Goal: Obtain resource: Download file/media

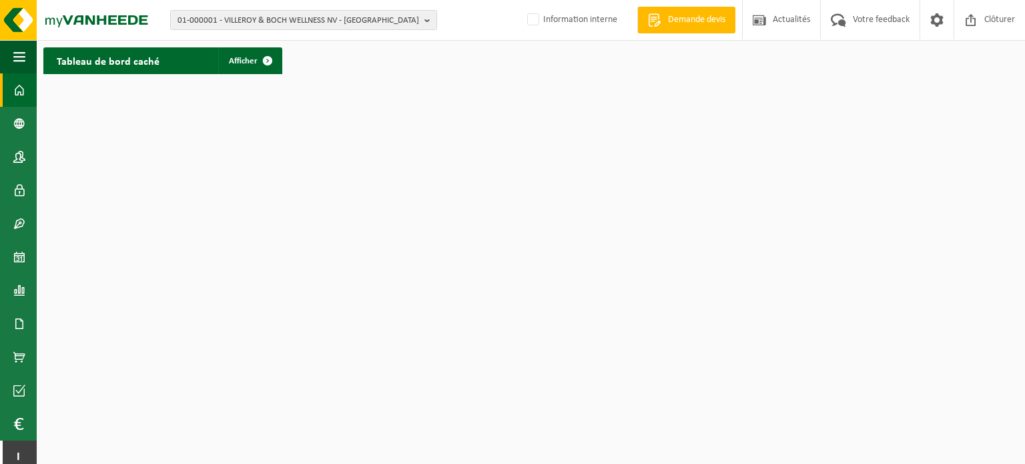
click at [438, 23] on div "01-000001 - VILLEROY & BOCH WELLNESS NV - ROESELARE 01-000001 - VILLEROY & BOCH…" at bounding box center [512, 20] width 1025 height 41
click at [422, 22] on button "01-000001 - VILLEROY & BOCH WELLNESS NV - ROESELARE" at bounding box center [303, 20] width 267 height 20
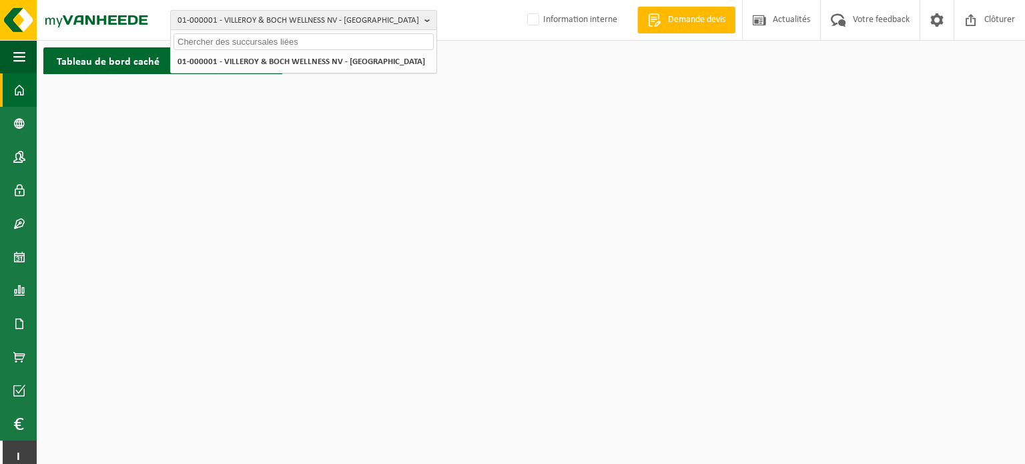
click at [288, 42] on input "text" at bounding box center [304, 41] width 260 height 17
paste input "10-974682"
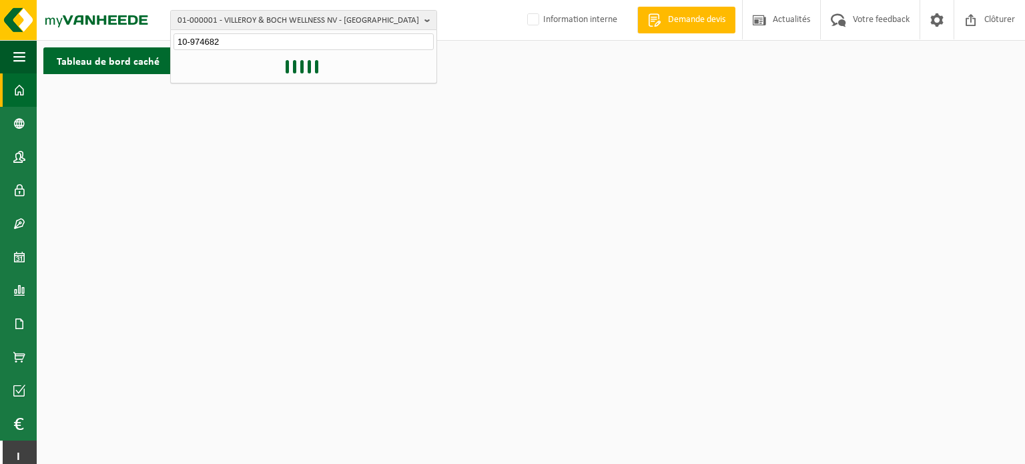
type input "10-974682"
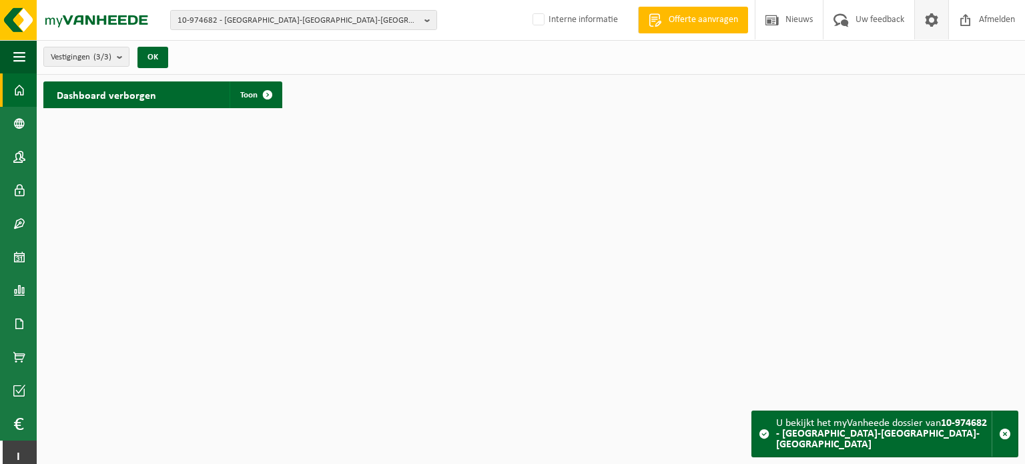
click at [937, 25] on span at bounding box center [932, 19] width 20 height 39
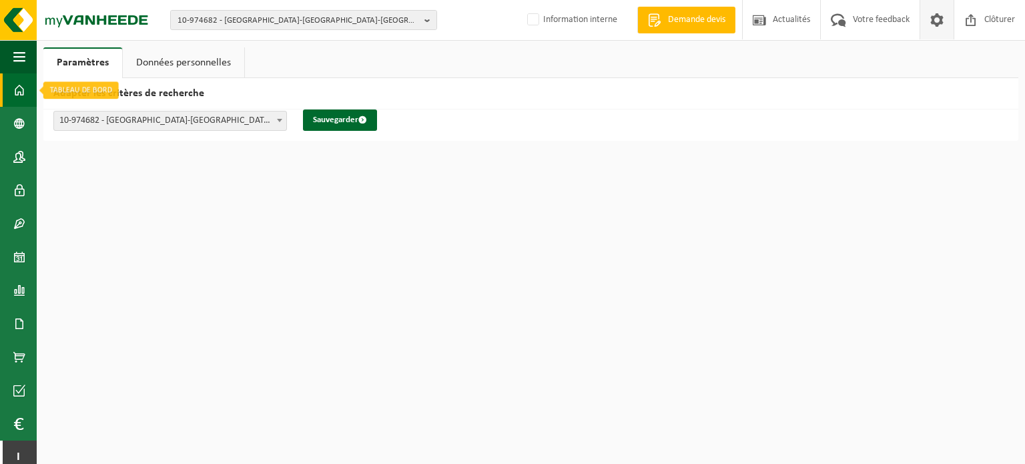
click at [12, 87] on link "Tableau de bord" at bounding box center [18, 89] width 37 height 33
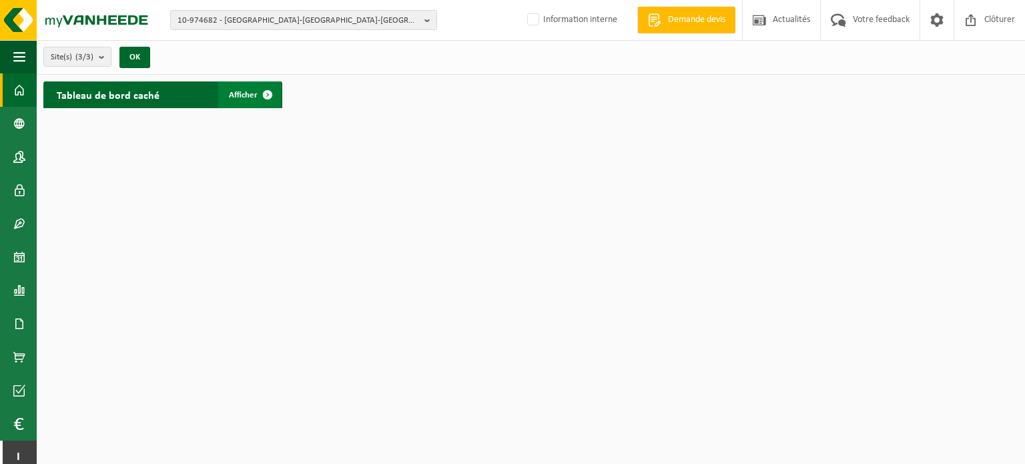
click at [228, 92] on link "Afficher" at bounding box center [249, 94] width 63 height 27
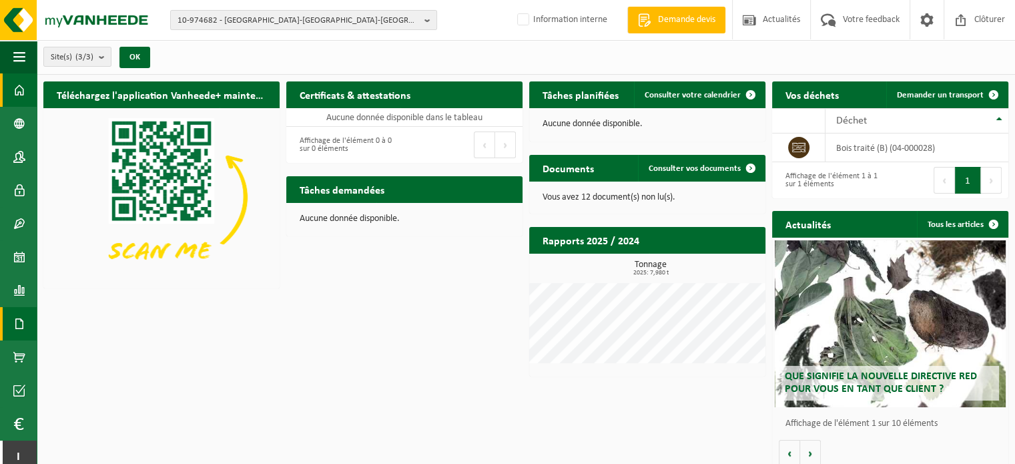
click at [21, 328] on span at bounding box center [19, 323] width 12 height 33
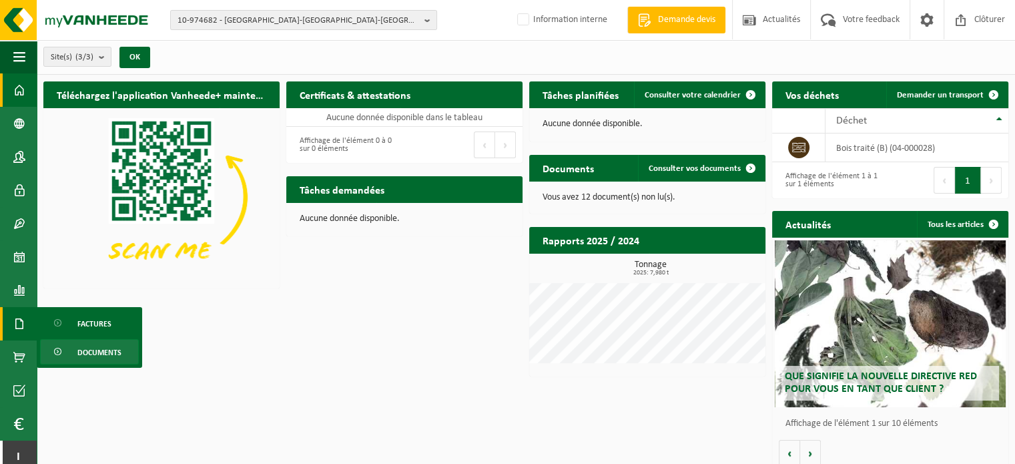
click at [93, 358] on span "Documents" at bounding box center [99, 352] width 44 height 25
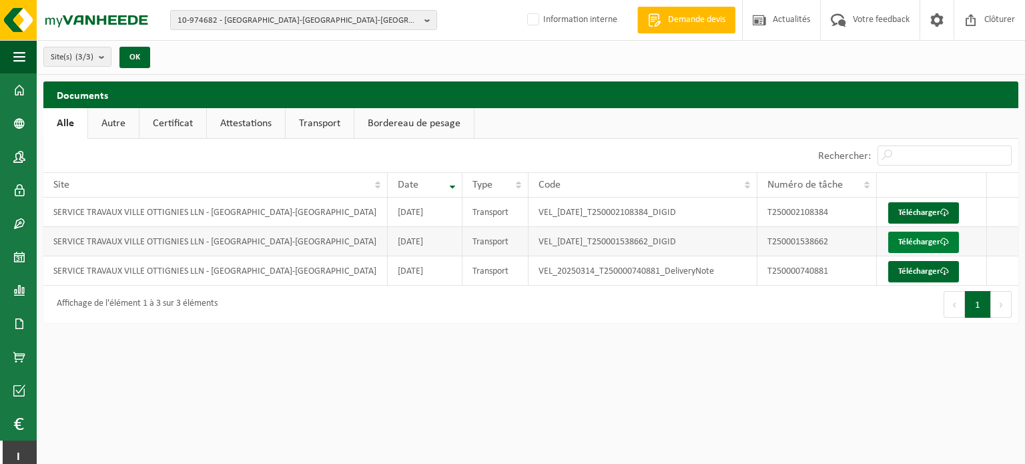
click at [936, 242] on link "Télécharger" at bounding box center [923, 242] width 71 height 21
click at [25, 154] on link "Contacts" at bounding box center [18, 156] width 37 height 33
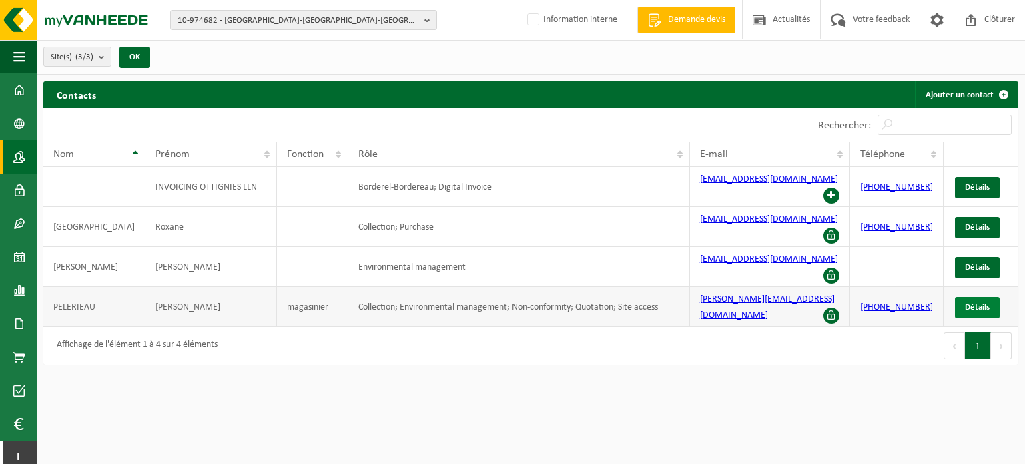
click at [987, 303] on span "Détails" at bounding box center [977, 307] width 25 height 9
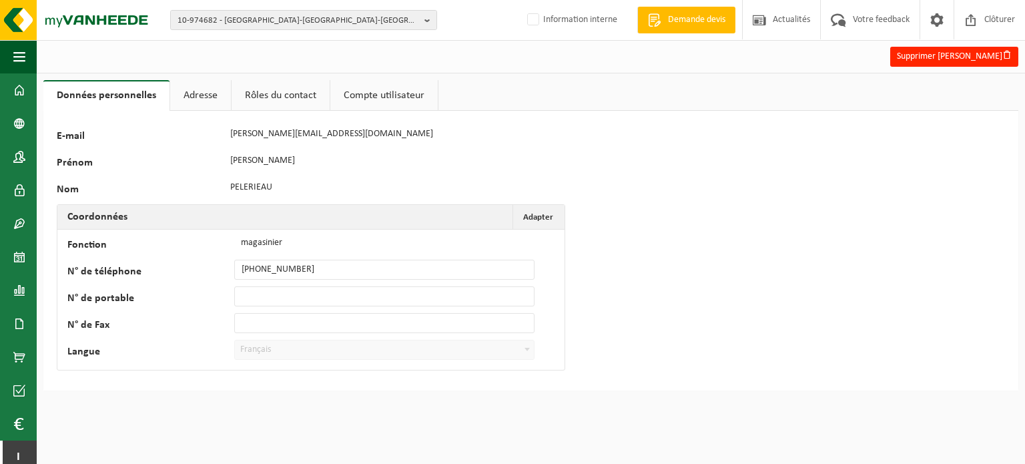
click at [290, 86] on link "Rôles du contact" at bounding box center [281, 95] width 98 height 31
